Goal: Information Seeking & Learning: Learn about a topic

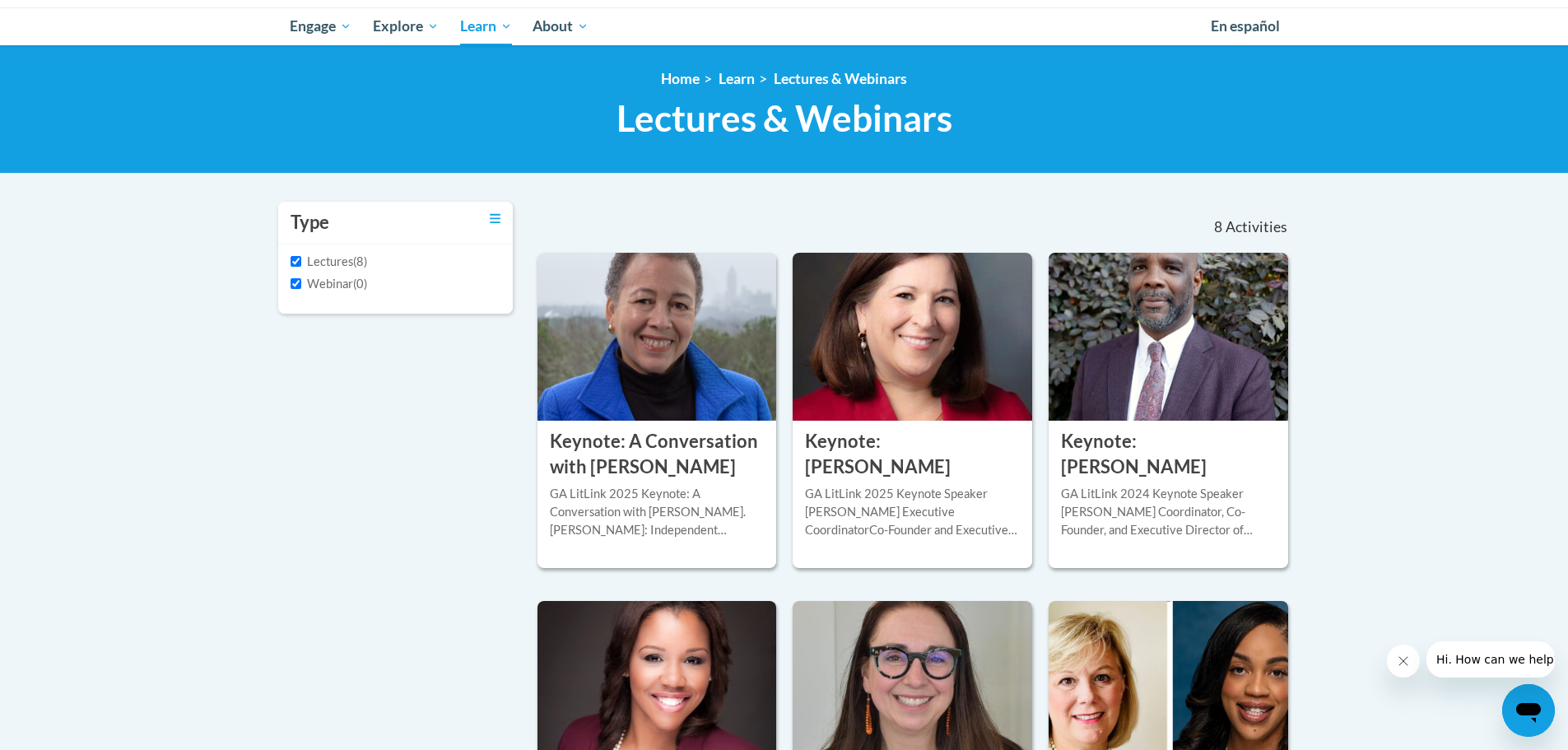
scroll to position [87, 0]
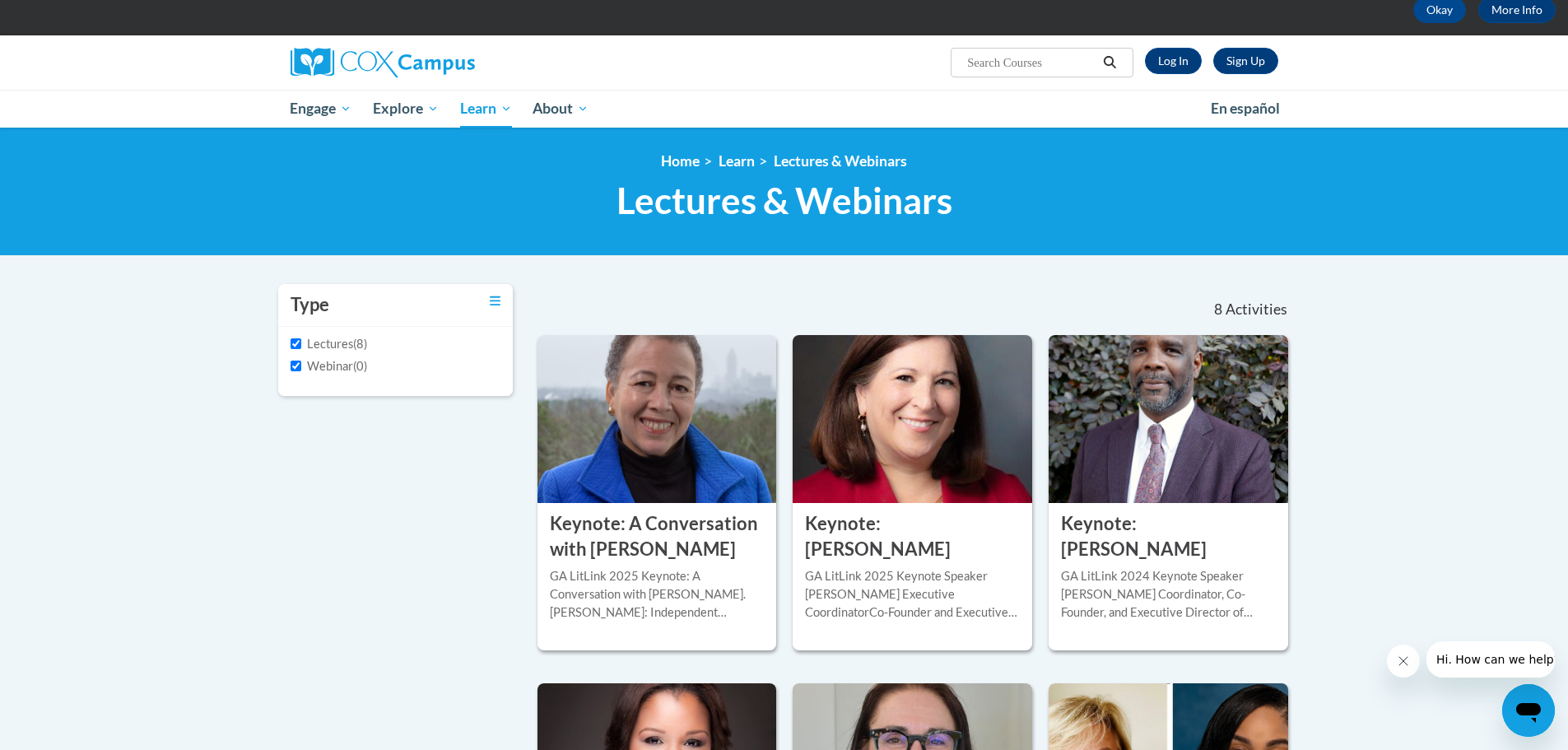
click at [335, 343] on label "Lectures" at bounding box center [322, 344] width 62 height 18
click at [301, 343] on input "Lectures" at bounding box center [296, 344] width 11 height 11
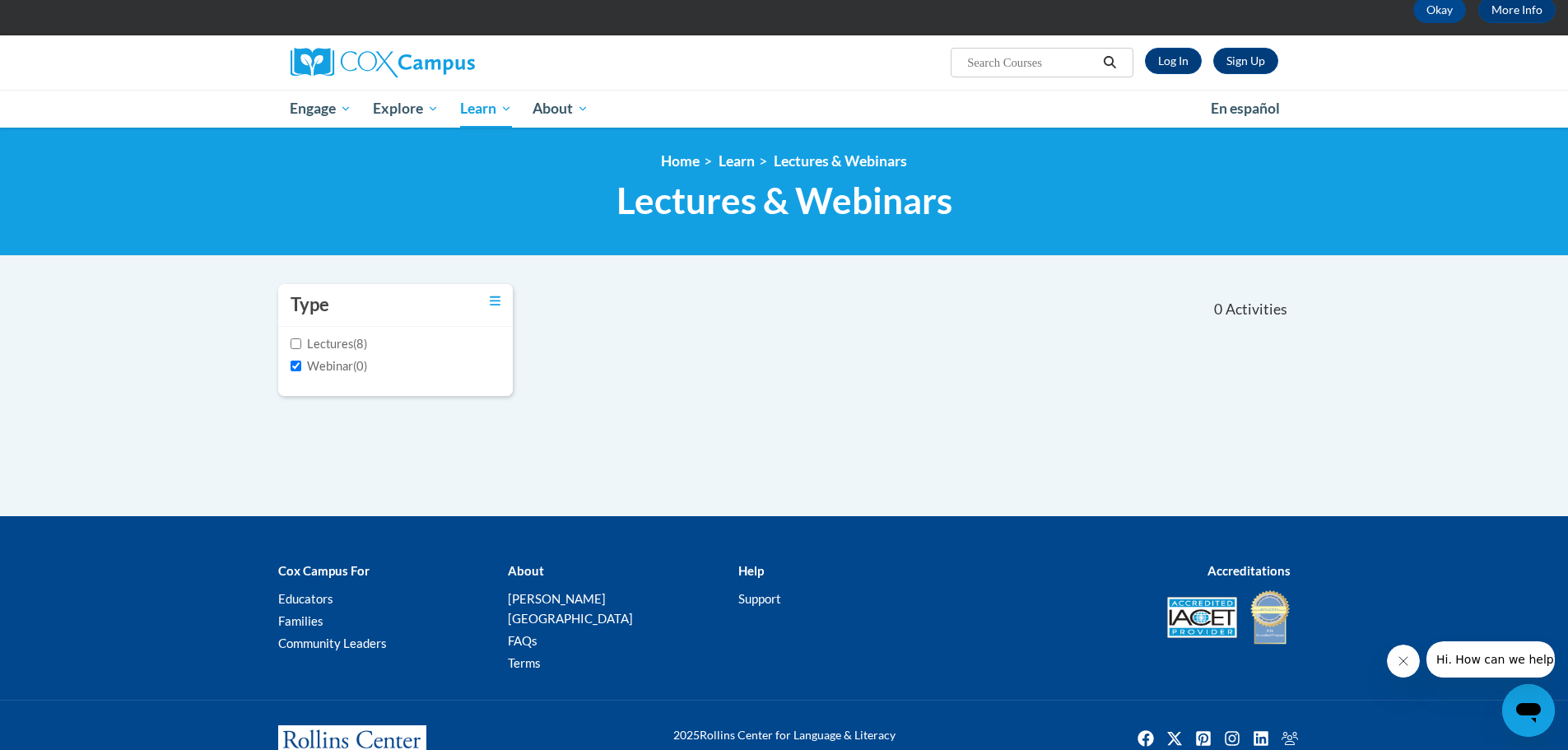
click at [335, 342] on label "Lectures" at bounding box center [322, 344] width 62 height 18
click at [301, 342] on input "Lectures" at bounding box center [296, 344] width 11 height 11
checkbox input "true"
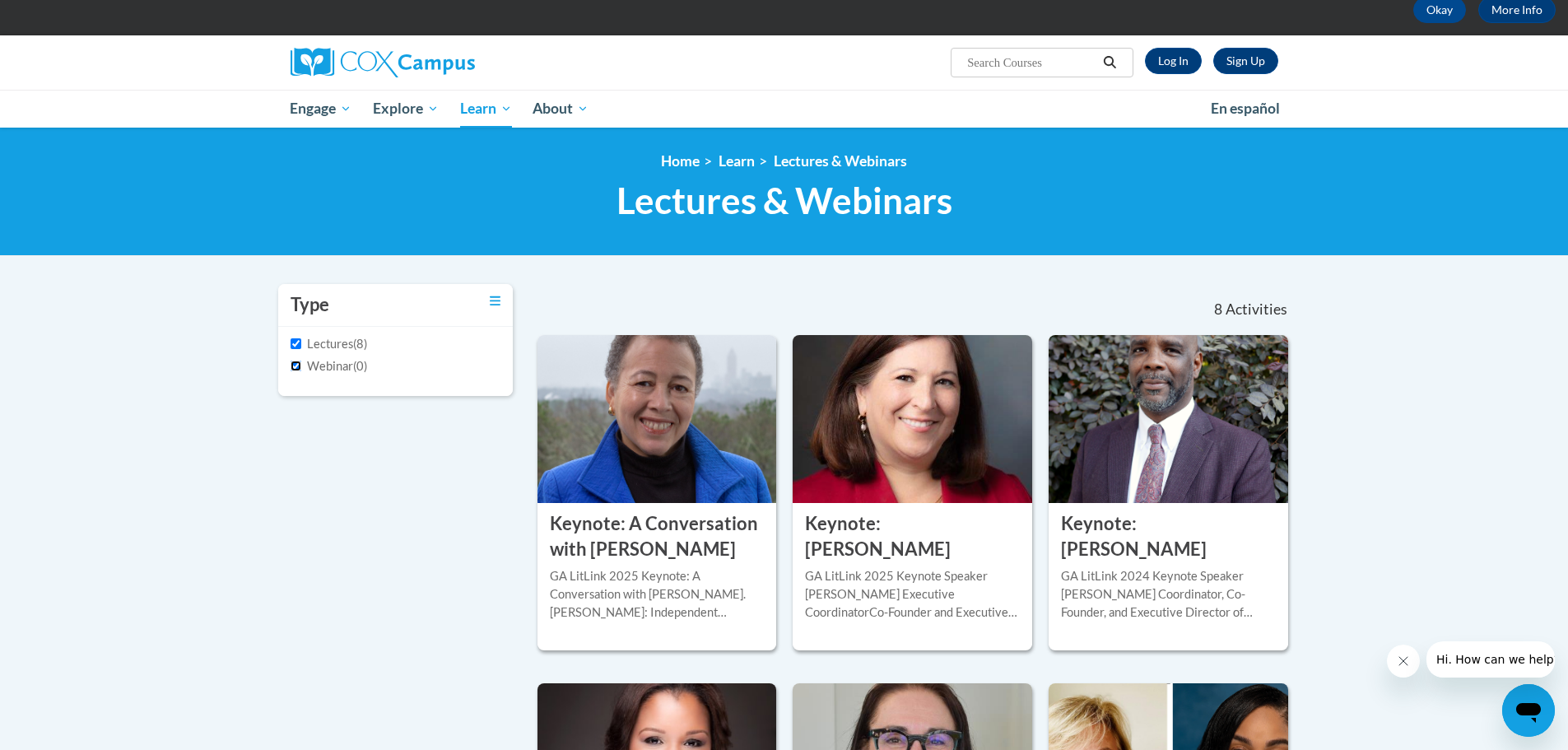
click at [298, 364] on input "Webinar" at bounding box center [296, 366] width 11 height 11
checkbox input "false"
